Goal: Information Seeking & Learning: Learn about a topic

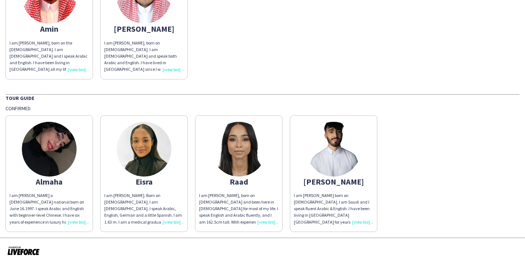
scroll to position [872, 0]
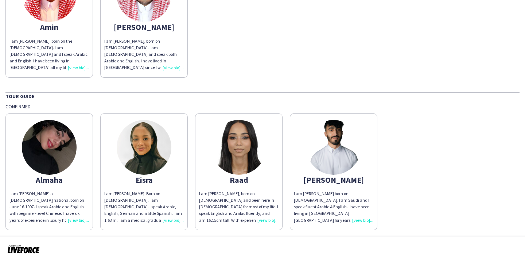
click at [56, 148] on img at bounding box center [49, 147] width 55 height 55
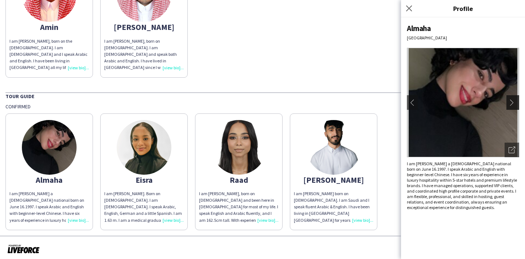
click at [515, 102] on app-icon "chevron-right" at bounding box center [513, 102] width 10 height 7
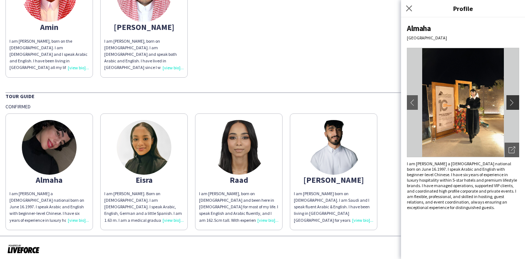
click at [512, 103] on app-icon "chevron-right" at bounding box center [513, 102] width 10 height 7
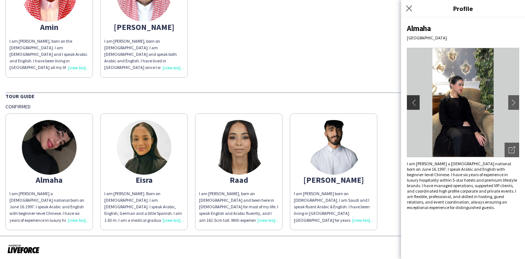
click at [415, 104] on app-icon "chevron-left" at bounding box center [412, 102] width 10 height 7
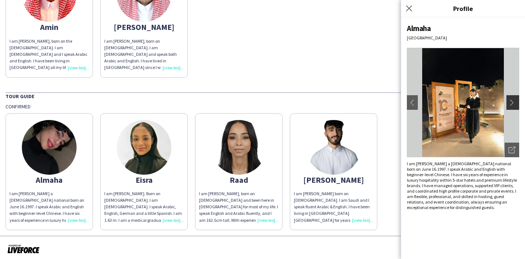
click at [512, 102] on app-icon "chevron-right" at bounding box center [513, 102] width 10 height 7
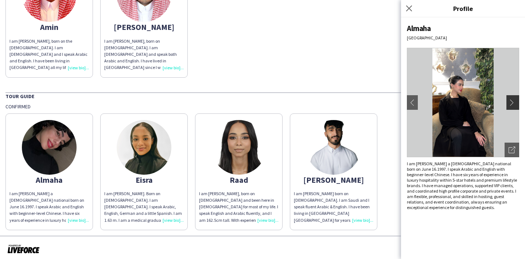
click at [512, 102] on app-icon "chevron-right" at bounding box center [513, 102] width 10 height 7
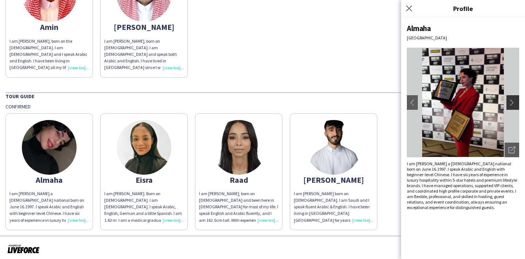
click at [512, 101] on app-icon "chevron-right" at bounding box center [513, 102] width 10 height 7
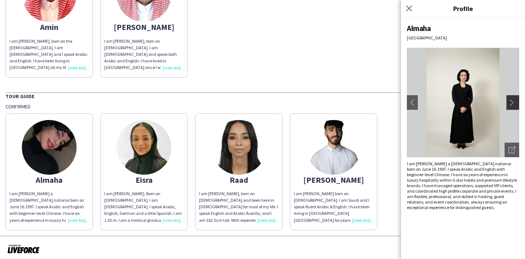
click at [512, 102] on app-icon "chevron-right" at bounding box center [513, 102] width 10 height 7
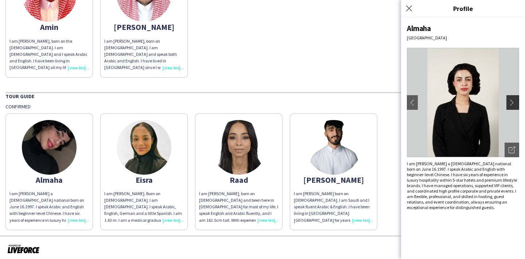
click at [512, 102] on app-icon "chevron-right" at bounding box center [513, 102] width 10 height 7
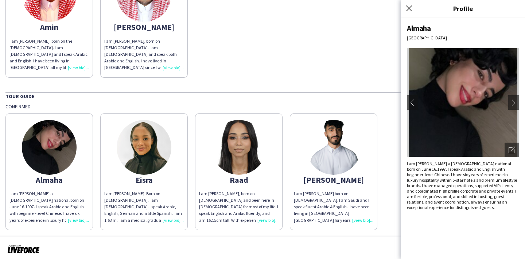
click at [230, 140] on img at bounding box center [238, 147] width 55 height 55
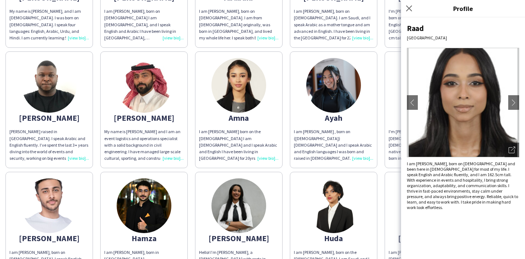
scroll to position [128, 0]
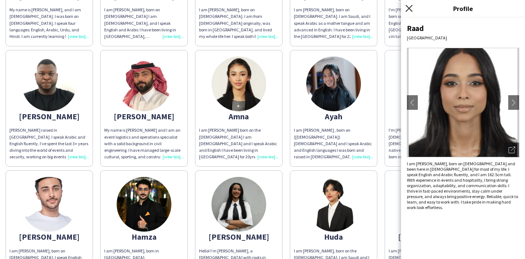
click at [407, 7] on icon "Close pop-in" at bounding box center [408, 8] width 7 height 7
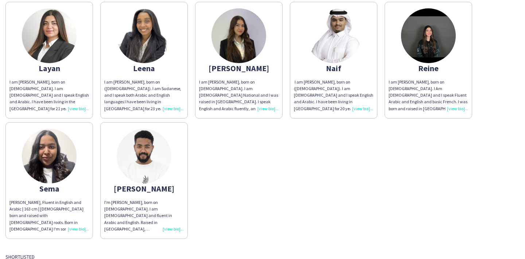
scroll to position [415, 0]
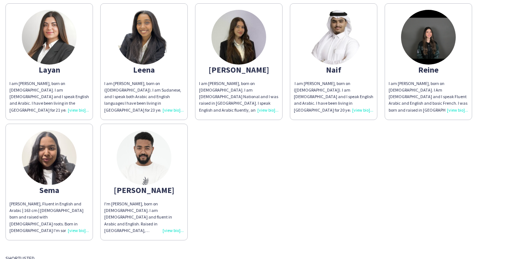
click at [55, 156] on img at bounding box center [49, 157] width 55 height 55
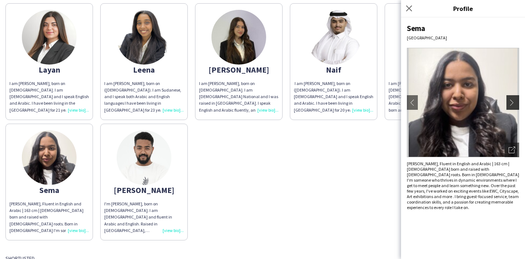
click at [514, 107] on button "chevron-right" at bounding box center [513, 102] width 15 height 15
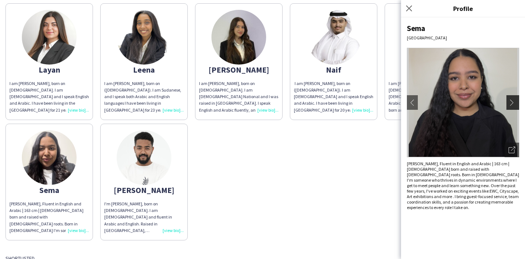
click at [514, 104] on app-icon "chevron-right" at bounding box center [513, 102] width 10 height 7
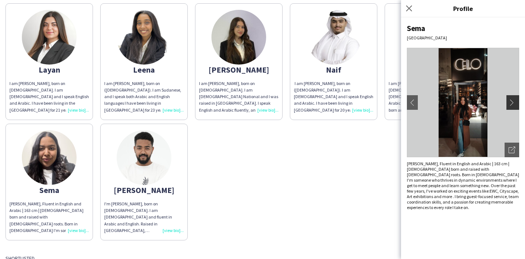
click at [513, 103] on app-icon "chevron-right" at bounding box center [513, 102] width 10 height 7
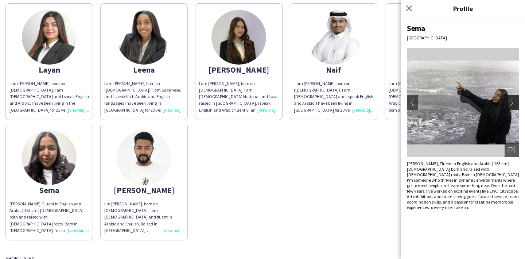
click at [513, 103] on app-icon "chevron-right" at bounding box center [513, 102] width 10 height 7
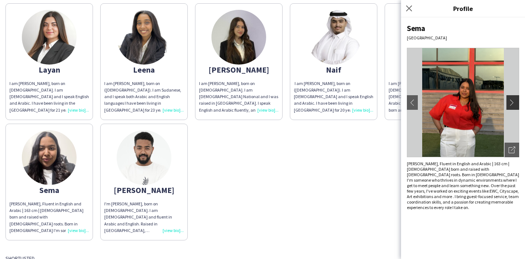
click at [513, 103] on app-icon "chevron-right" at bounding box center [513, 102] width 10 height 7
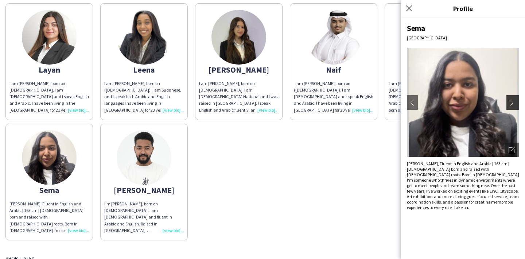
click at [513, 103] on app-icon "chevron-right" at bounding box center [513, 102] width 10 height 7
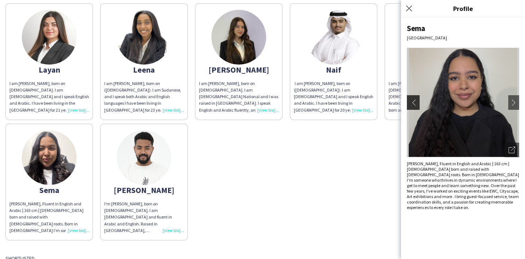
click at [417, 103] on app-icon "chevron-left" at bounding box center [412, 102] width 10 height 7
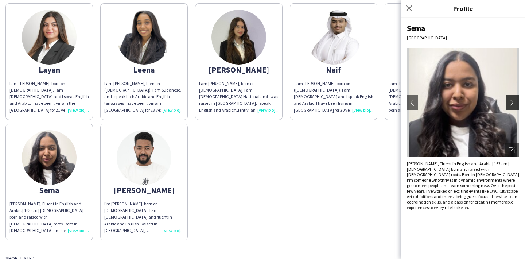
click at [513, 102] on app-icon "chevron-right" at bounding box center [513, 102] width 10 height 7
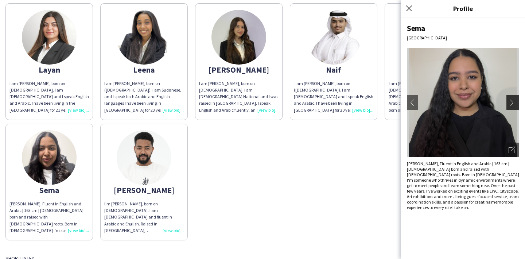
click at [514, 103] on app-icon "chevron-right" at bounding box center [513, 102] width 10 height 7
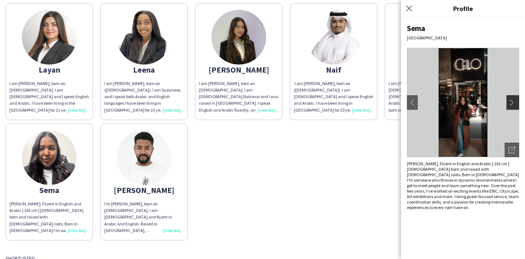
click at [514, 103] on app-icon "chevron-right" at bounding box center [513, 102] width 10 height 7
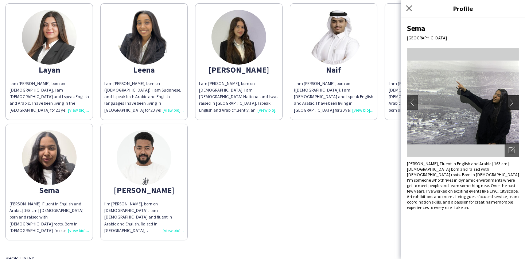
click at [514, 103] on app-icon "chevron-right" at bounding box center [513, 102] width 10 height 7
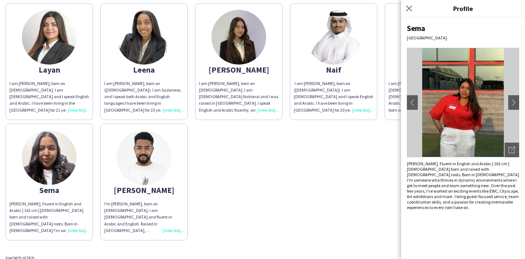
click at [147, 156] on img at bounding box center [144, 157] width 55 height 55
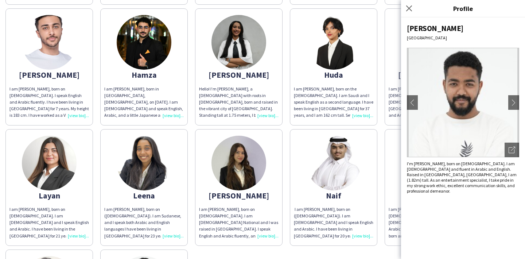
scroll to position [291, 0]
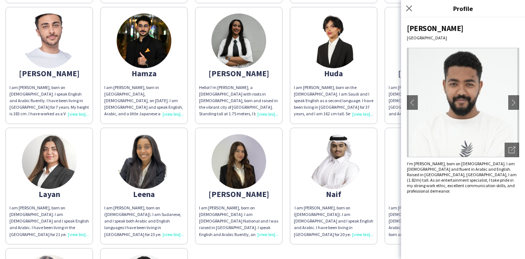
click at [239, 158] on img at bounding box center [238, 161] width 55 height 55
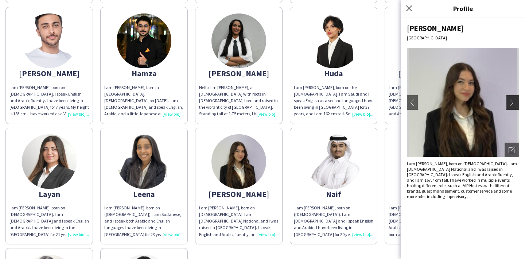
click at [514, 104] on app-icon "chevron-right" at bounding box center [513, 102] width 10 height 7
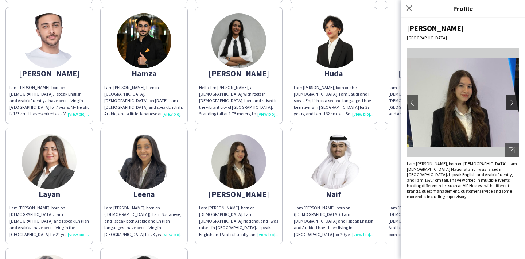
click at [512, 101] on app-icon "chevron-right" at bounding box center [513, 102] width 10 height 7
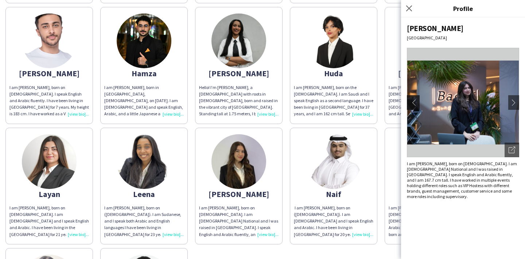
click at [412, 102] on app-icon "chevron-left" at bounding box center [412, 102] width 10 height 7
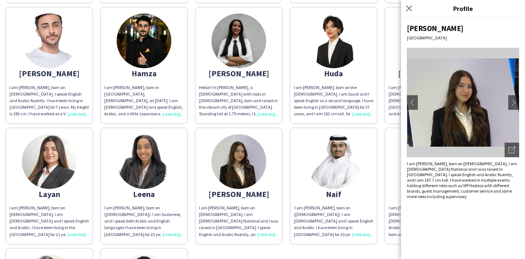
scroll to position [290, 0]
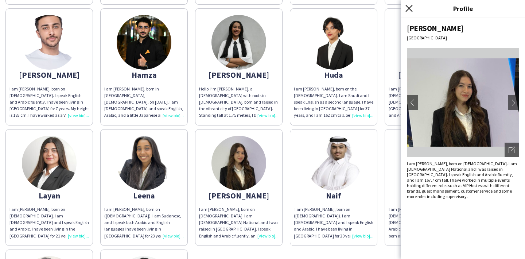
click at [409, 8] on icon at bounding box center [408, 8] width 7 height 7
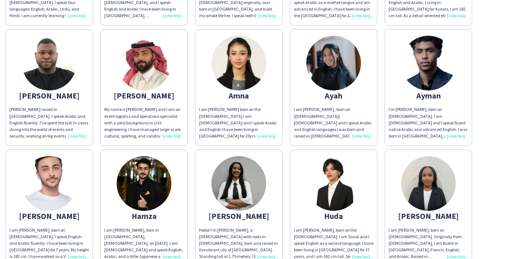
scroll to position [133, 0]
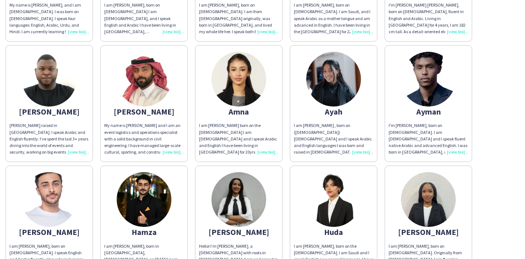
click at [238, 78] on img at bounding box center [238, 79] width 55 height 55
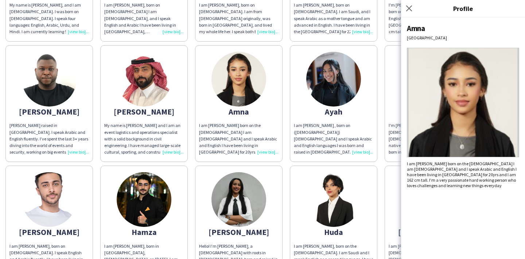
click at [487, 107] on img at bounding box center [463, 102] width 112 height 109
click at [407, 8] on icon "Close pop-in" at bounding box center [408, 8] width 7 height 7
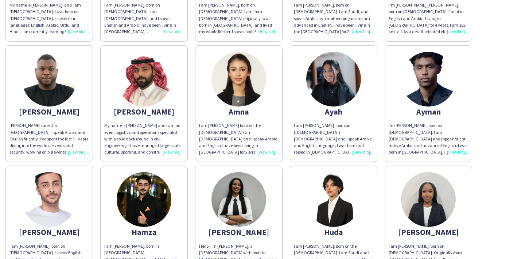
scroll to position [0, 0]
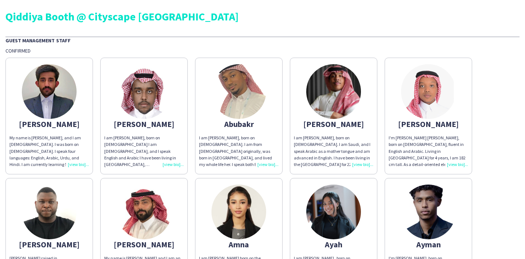
click at [324, 81] on img at bounding box center [333, 91] width 55 height 55
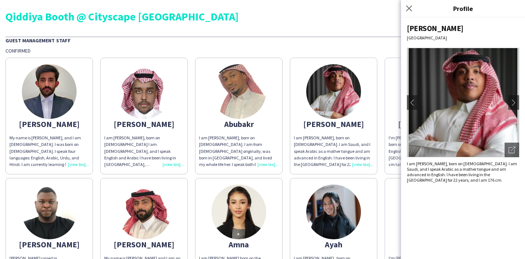
click at [324, 81] on img at bounding box center [333, 91] width 55 height 55
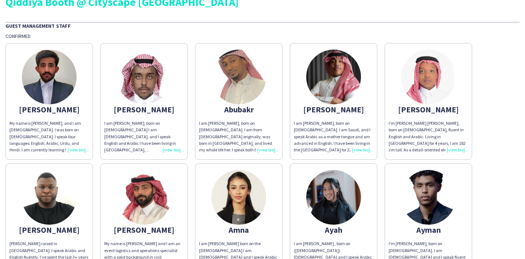
scroll to position [23, 0]
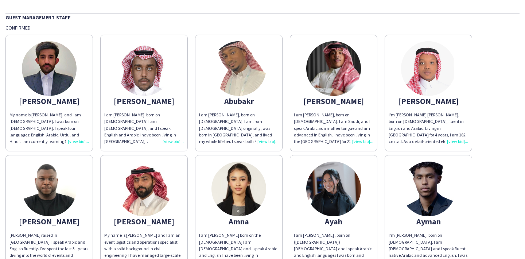
click at [147, 185] on img at bounding box center [144, 188] width 55 height 55
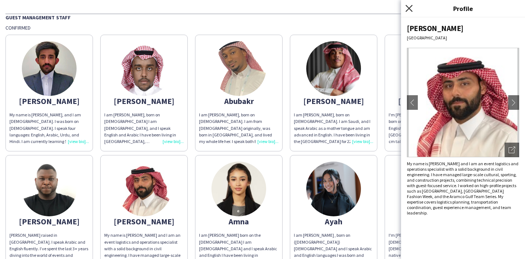
click at [410, 9] on icon "Close pop-in" at bounding box center [408, 8] width 7 height 7
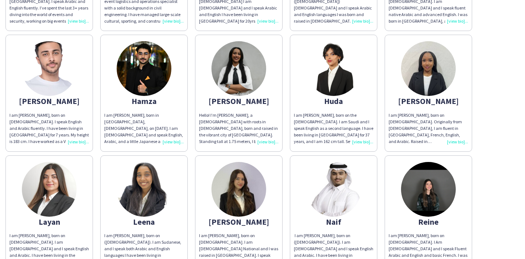
scroll to position [262, 0]
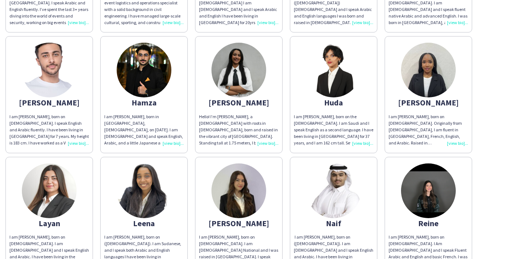
click at [47, 64] on img at bounding box center [49, 70] width 55 height 55
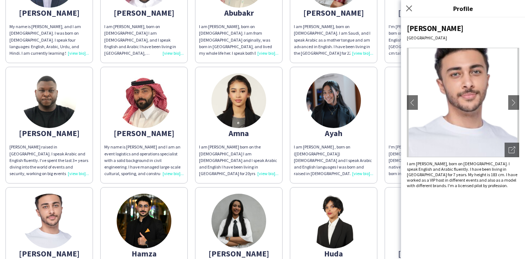
scroll to position [101, 0]
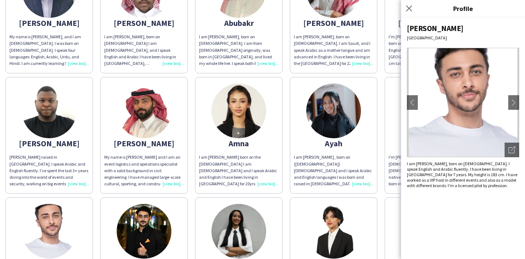
click at [336, 113] on img at bounding box center [333, 110] width 55 height 55
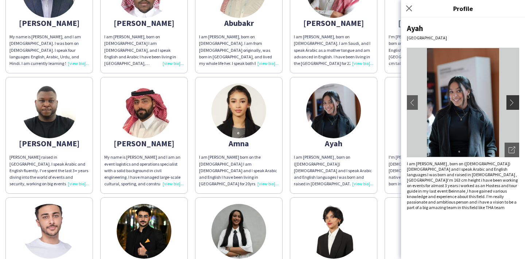
click at [513, 99] on app-icon "chevron-right" at bounding box center [513, 102] width 10 height 7
click at [513, 107] on button "chevron-right" at bounding box center [513, 102] width 15 height 15
